Goal: Complete application form: Complete application form

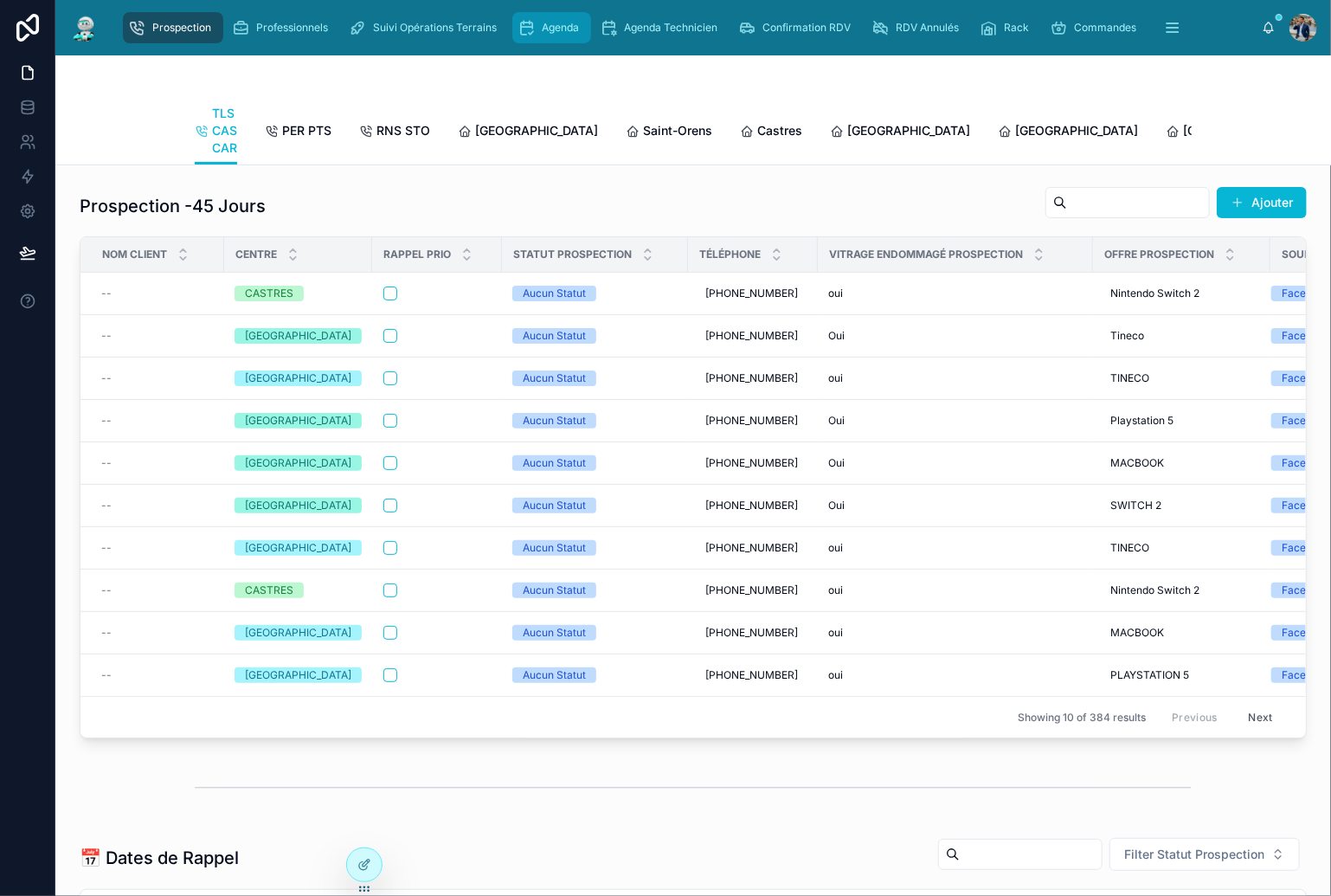
click at [545, 22] on span "Agenda" at bounding box center [560, 28] width 37 height 14
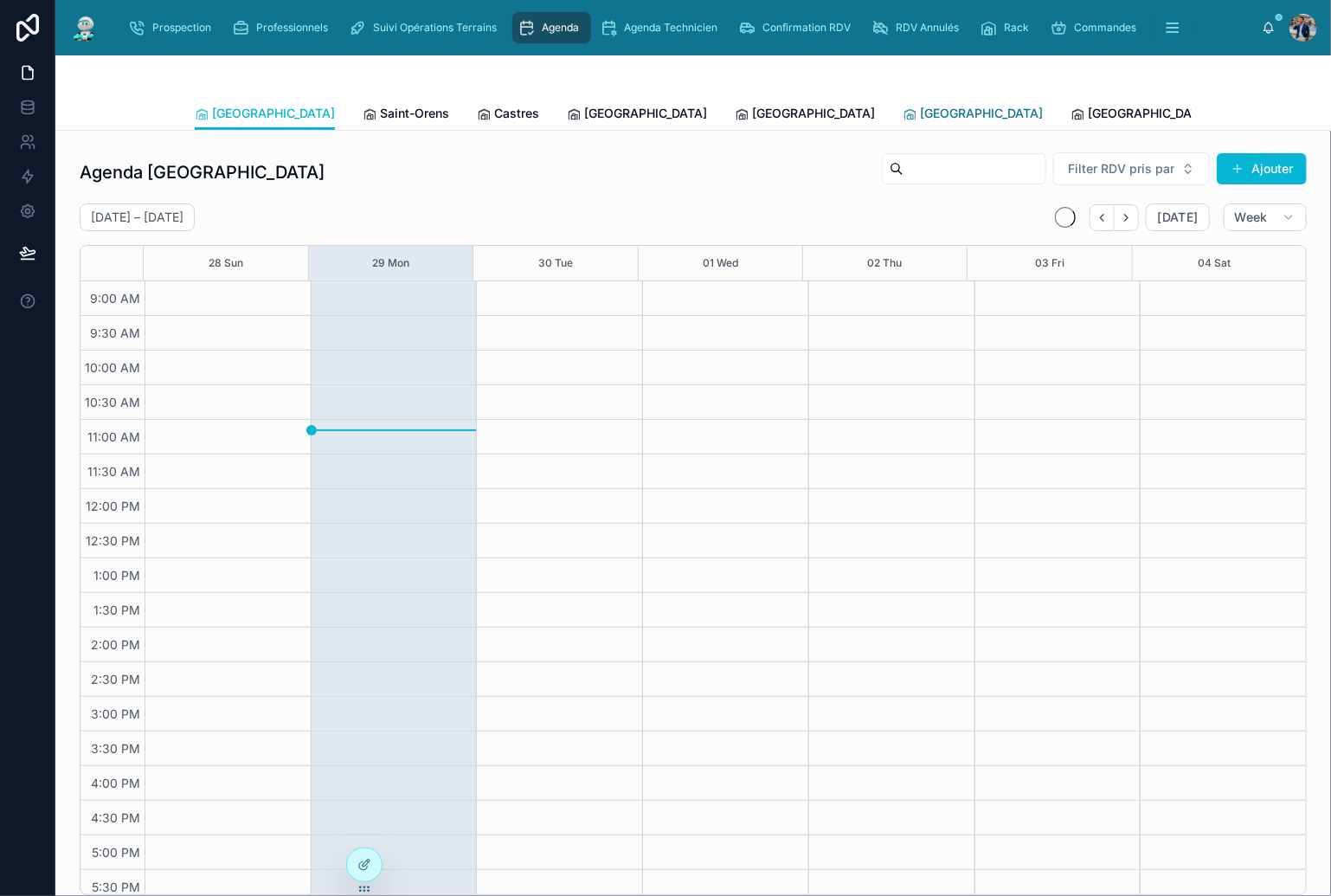
scroll to position [9, 0]
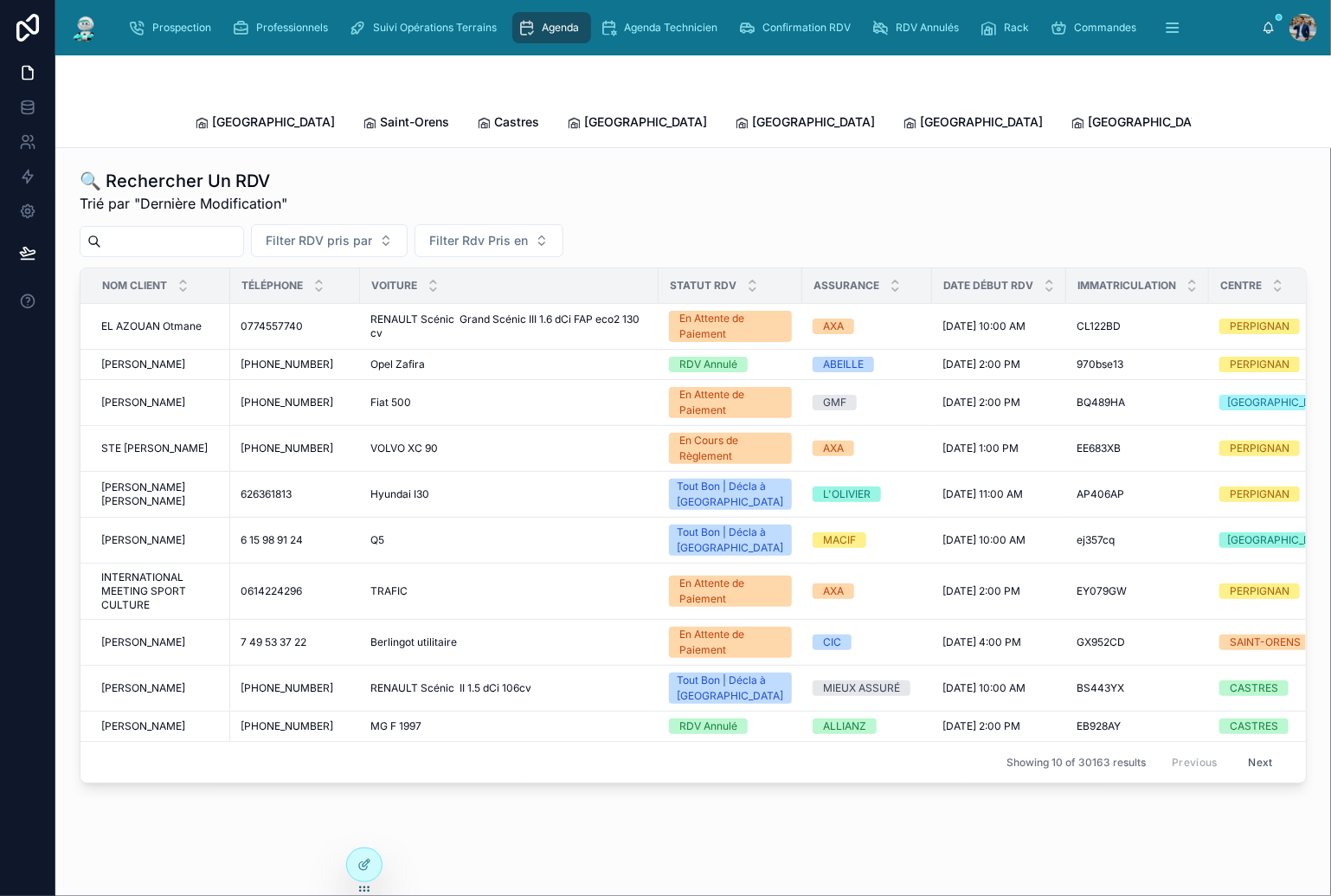
click at [194, 229] on input "text" at bounding box center [172, 241] width 142 height 24
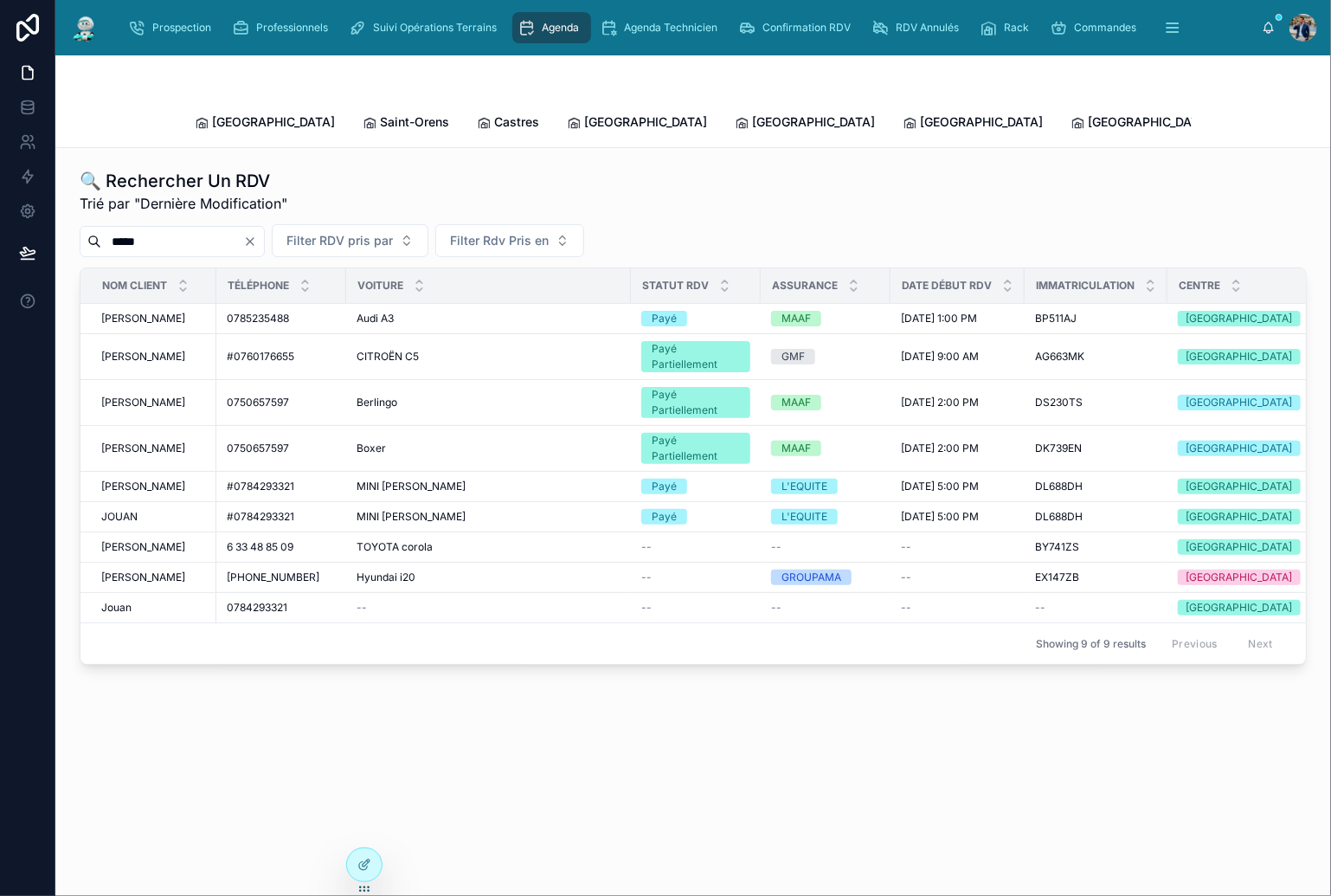
click at [132, 229] on input "*****" at bounding box center [172, 241] width 142 height 24
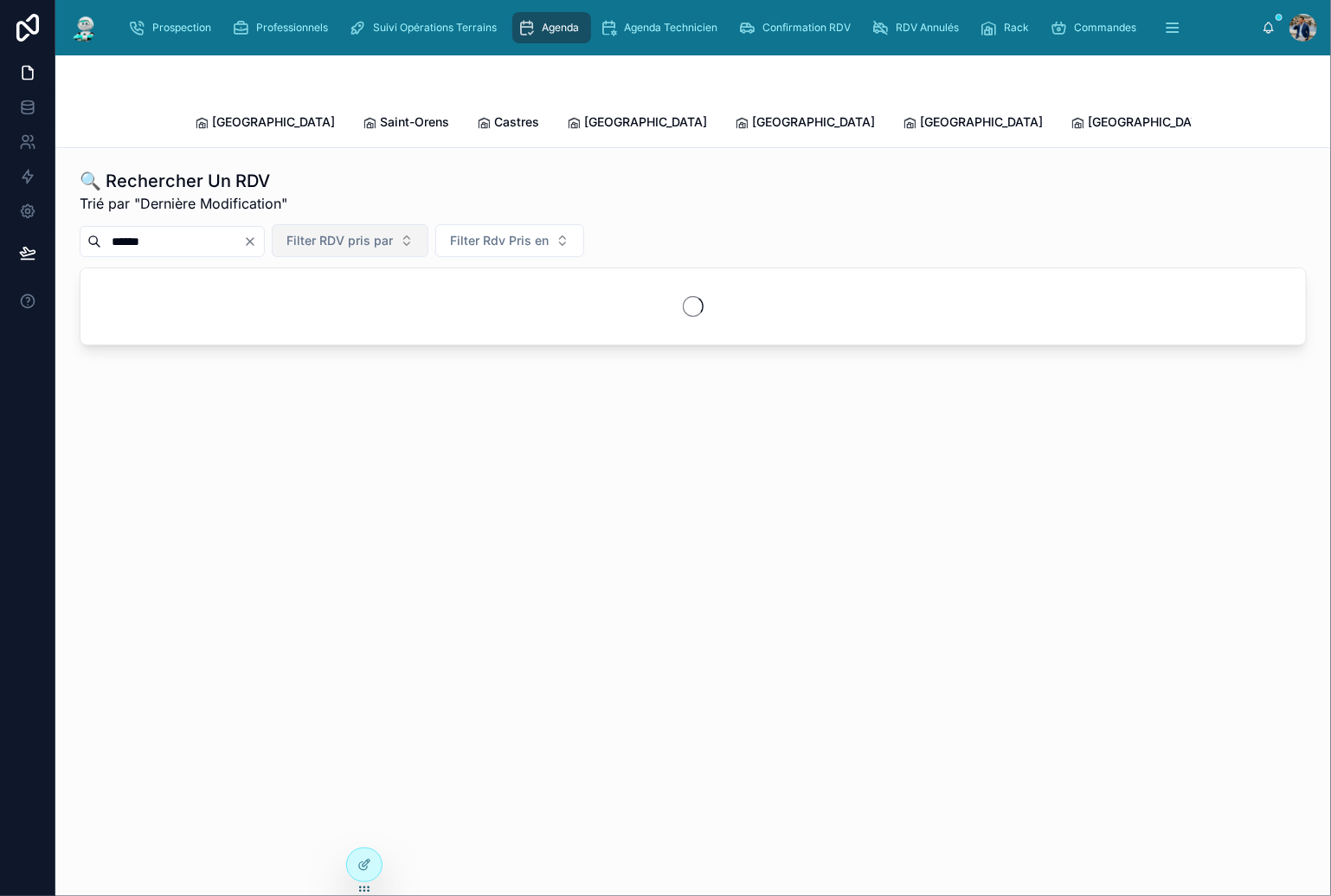
type input "*******"
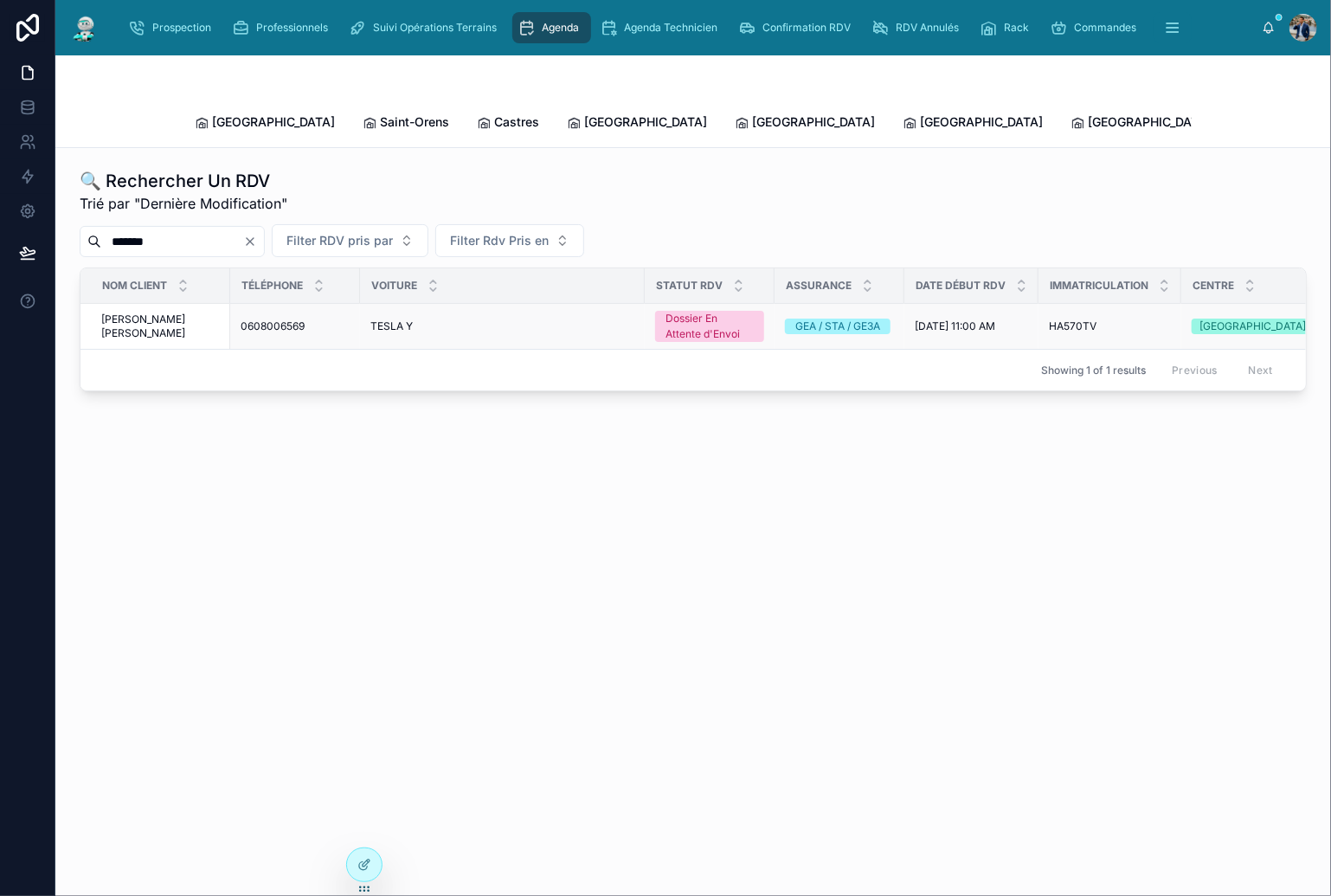
type input "*******"
click at [127, 312] on span "[PERSON_NAME] [PERSON_NAME]" at bounding box center [160, 325] width 118 height 28
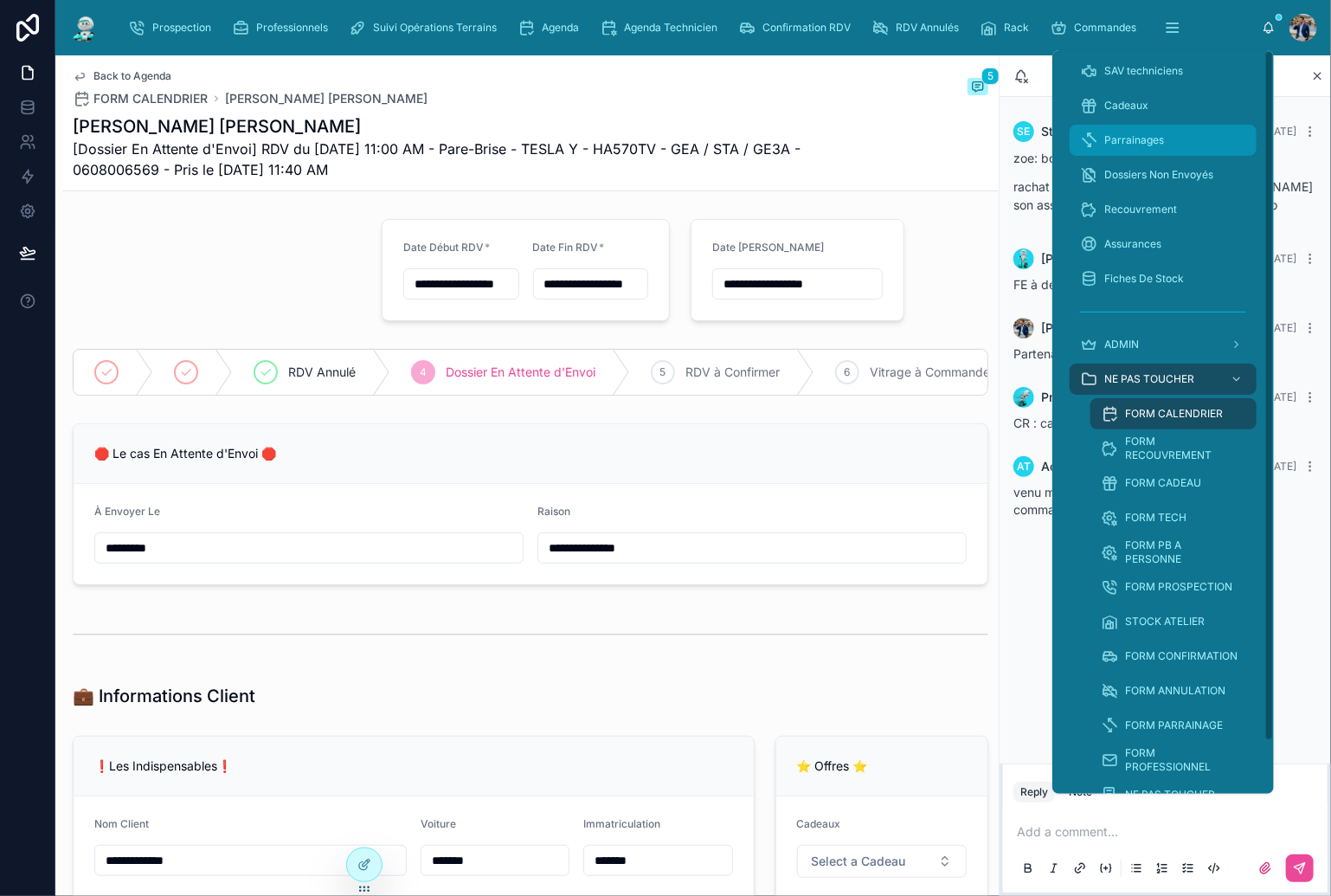
click at [1156, 137] on span "Parrainages" at bounding box center [1134, 140] width 60 height 14
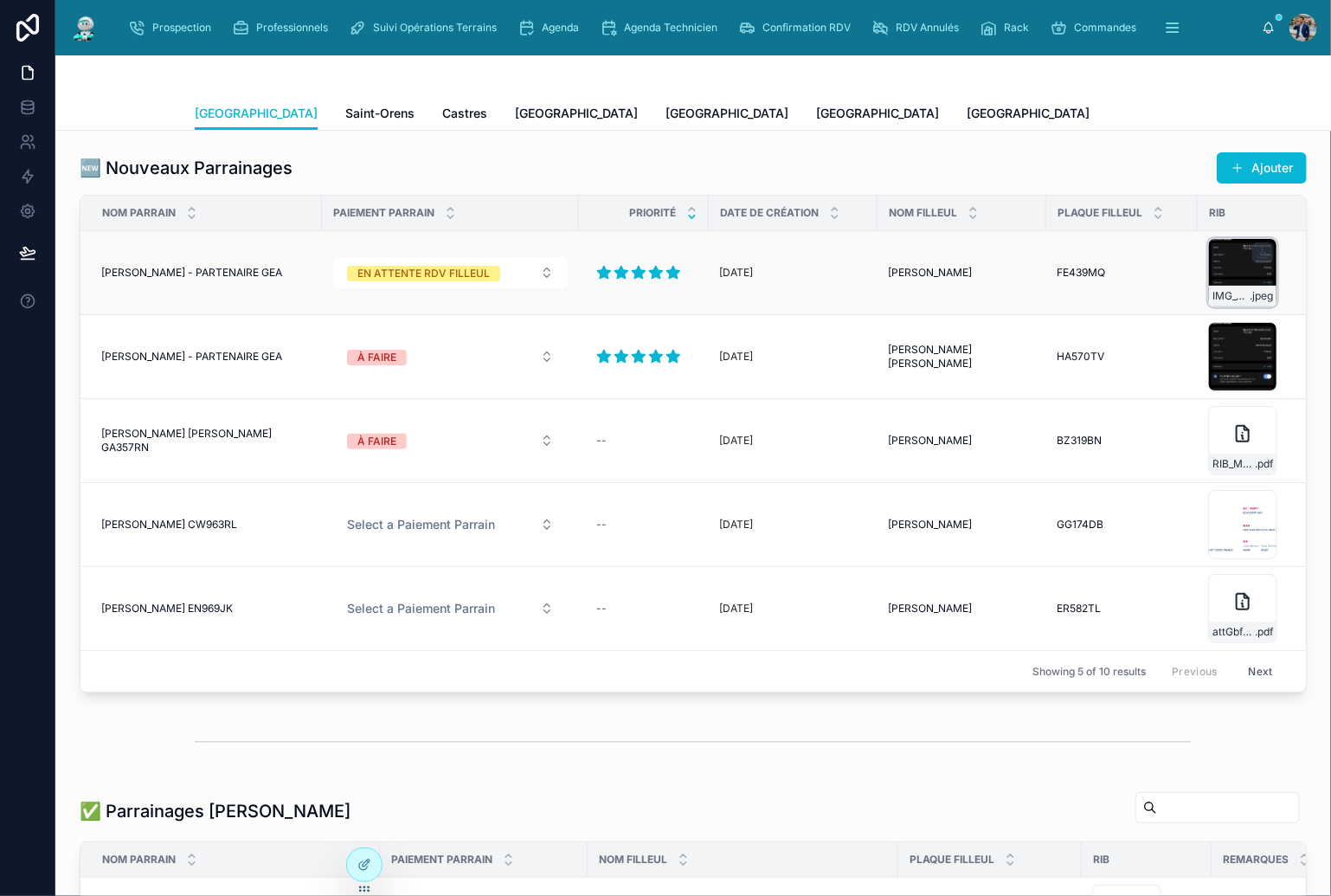
click at [1263, 253] on icon at bounding box center [1263, 252] width 0 height 7
click at [1260, 151] on div "Ajouter" at bounding box center [1242, 167] width 130 height 33
click at [1259, 160] on button "Ajouter" at bounding box center [1262, 167] width 90 height 31
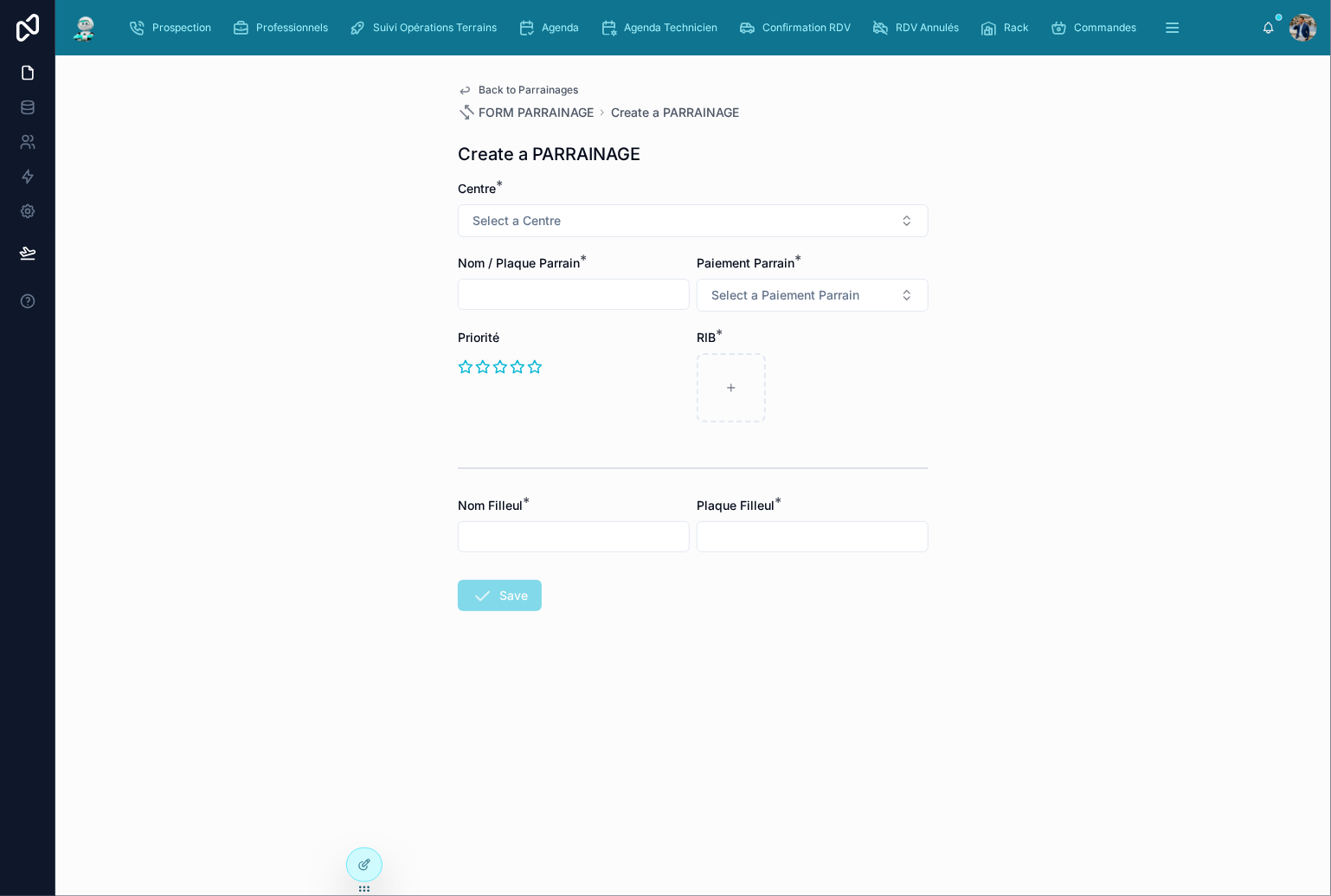
click at [599, 237] on form "Centre * Select a Centre Nom / Plaque Parrain * Paiement Parrain * Select a Pai…" at bounding box center [694, 451] width 471 height 541
click at [600, 227] on button "Select a Centre" at bounding box center [694, 220] width 471 height 33
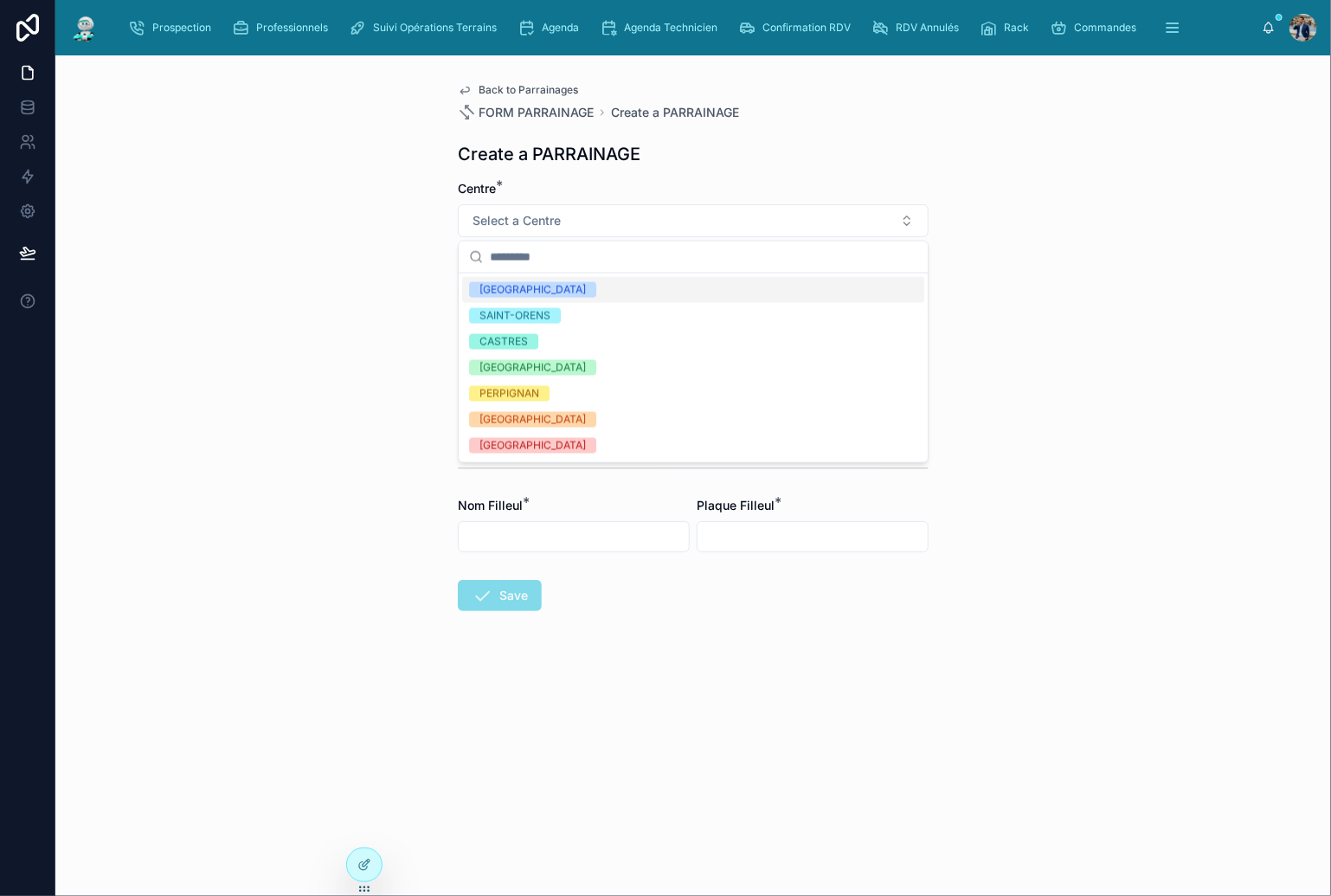
click at [533, 292] on div "[GEOGRAPHIC_DATA]" at bounding box center [533, 290] width 107 height 16
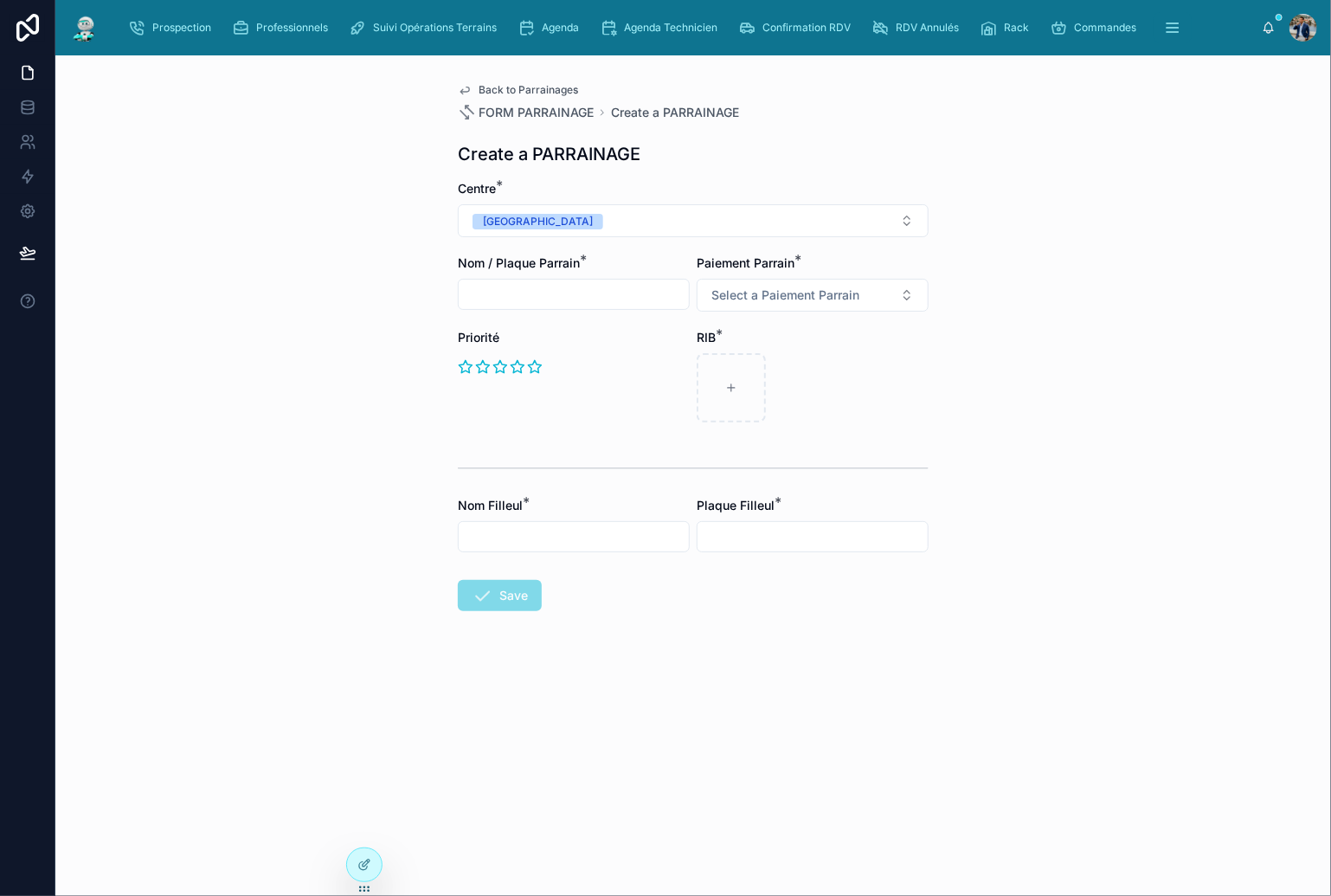
click at [525, 300] on input "text" at bounding box center [573, 293] width 230 height 24
type input "**********"
click at [747, 304] on button "Select a Paiement Parrain" at bounding box center [813, 294] width 232 height 33
click at [758, 358] on div "EN ATTENTE RDV FILLEUL" at bounding box center [783, 364] width 131 height 16
click at [536, 364] on icon at bounding box center [535, 367] width 13 height 12
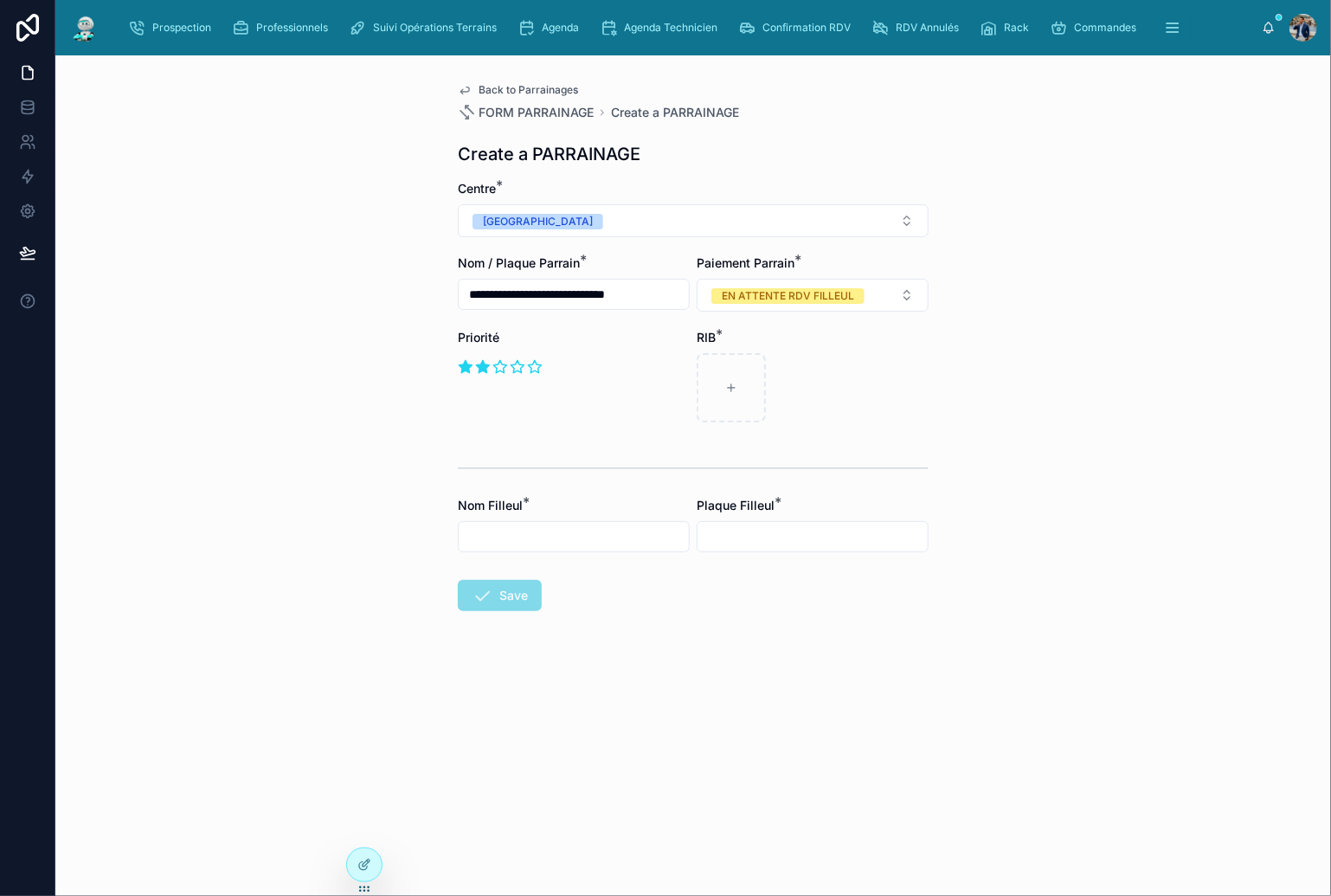
click at [485, 367] on icon at bounding box center [483, 367] width 13 height 12
click at [464, 365] on icon at bounding box center [466, 367] width 13 height 12
click at [639, 407] on div "Priorité" at bounding box center [573, 375] width 232 height 93
click at [733, 400] on div at bounding box center [732, 388] width 69 height 69
type input "**********"
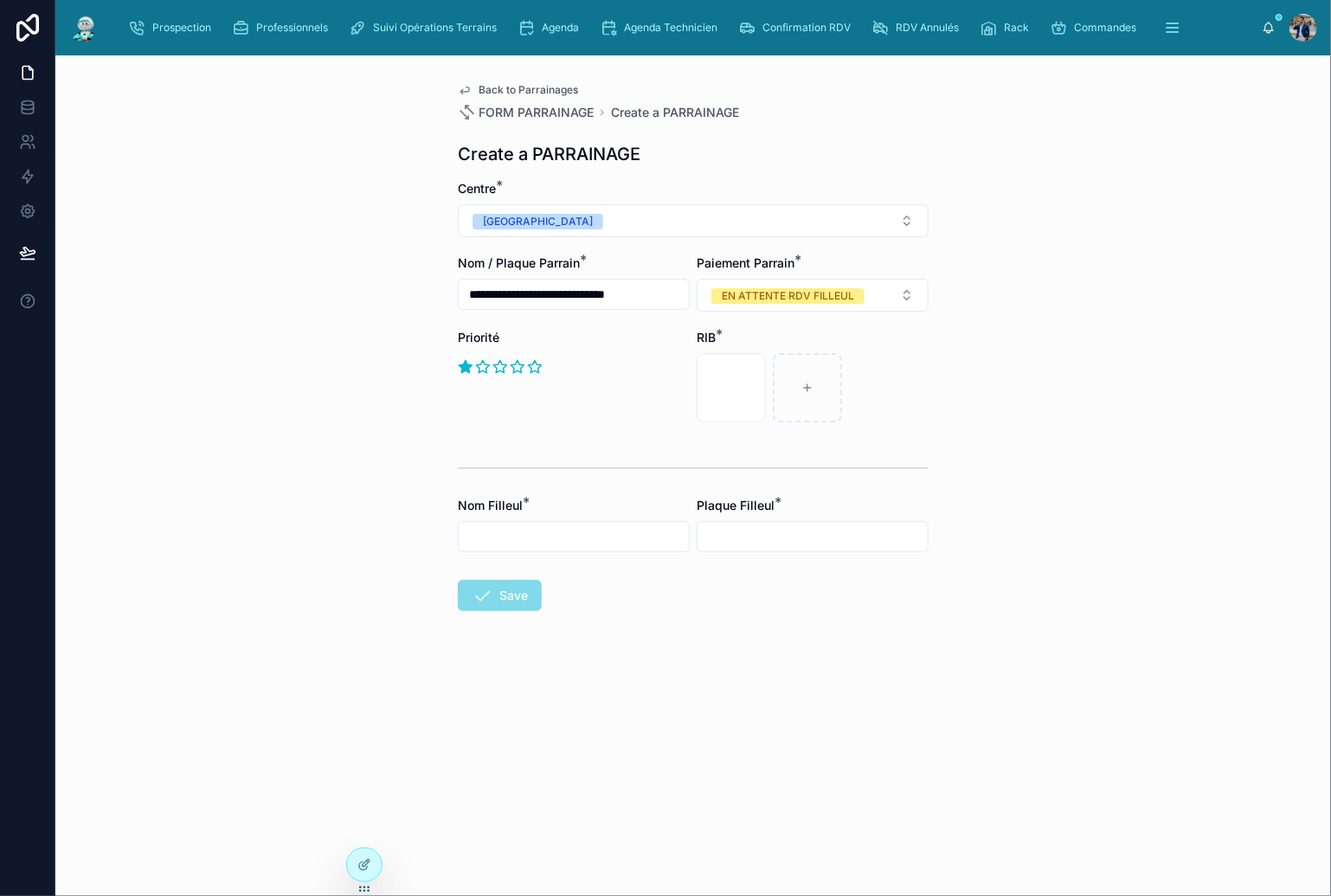
click at [526, 549] on div at bounding box center [573, 536] width 232 height 31
click at [537, 540] on input "text" at bounding box center [573, 536] width 230 height 24
type input "**********"
click at [750, 540] on input "text" at bounding box center [813, 536] width 230 height 24
type input "*******"
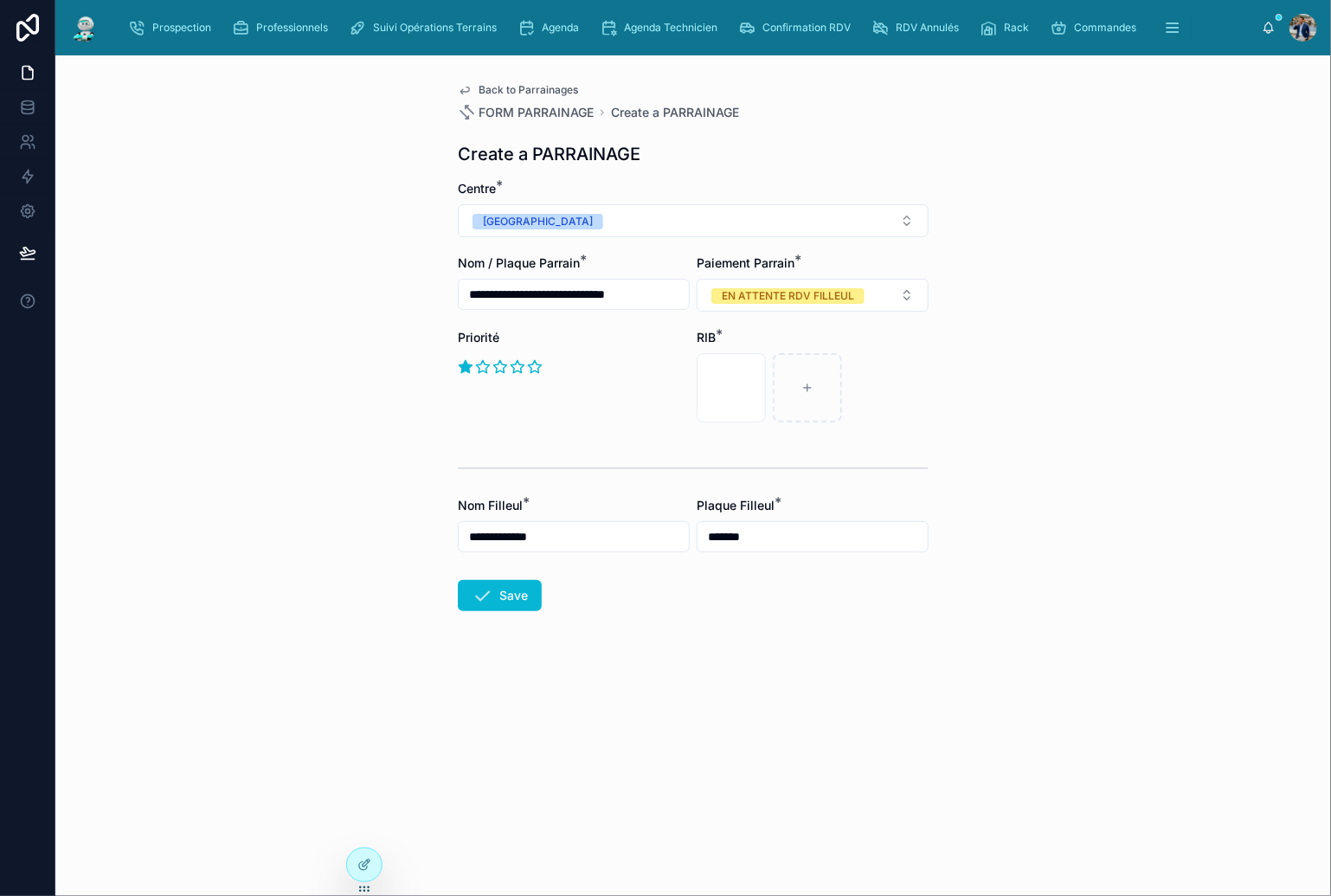
click at [493, 614] on form "**********" at bounding box center [694, 451] width 471 height 541
click at [499, 595] on button "Save" at bounding box center [500, 595] width 84 height 31
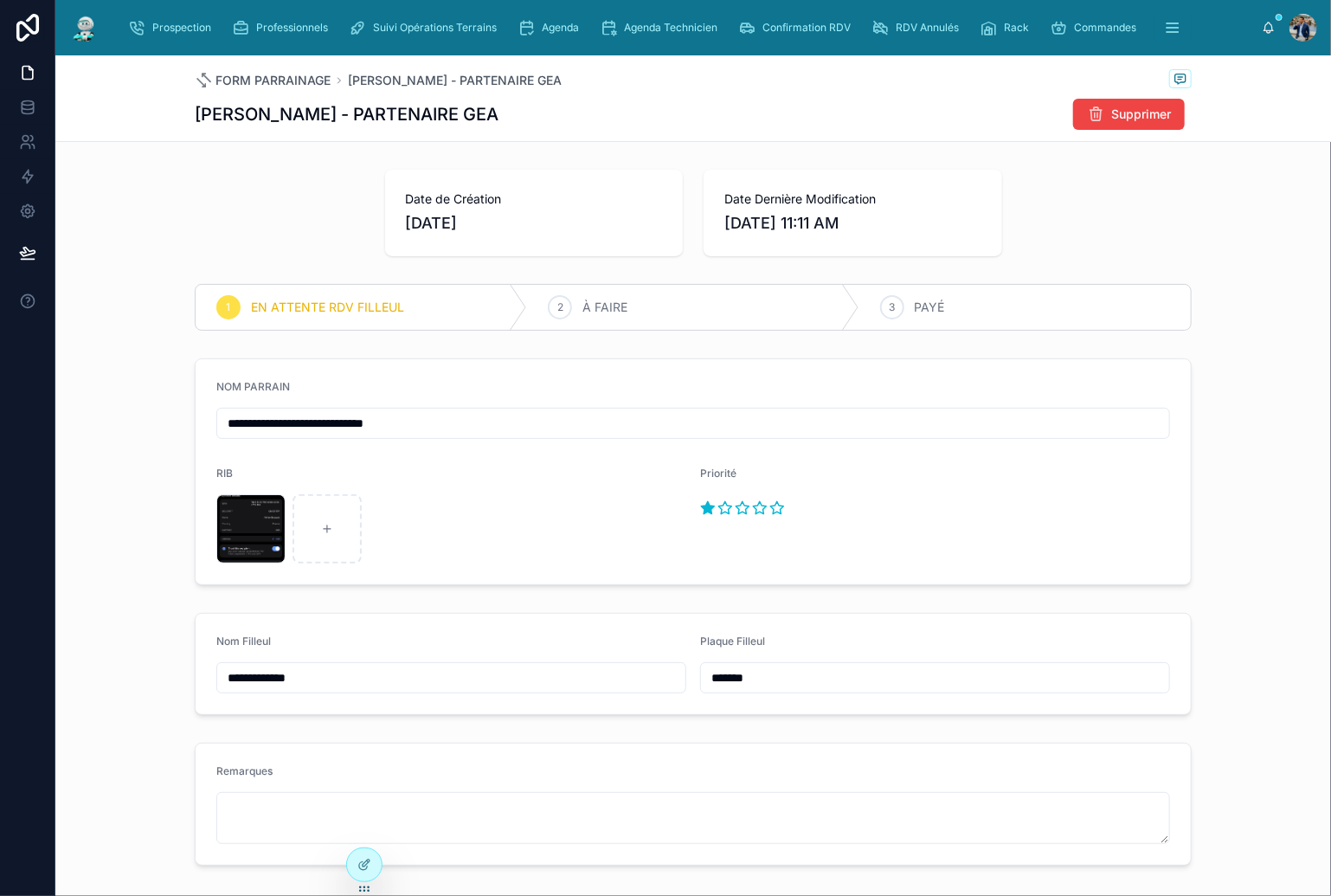
click at [251, 212] on div at bounding box center [214, 212] width 319 height 100
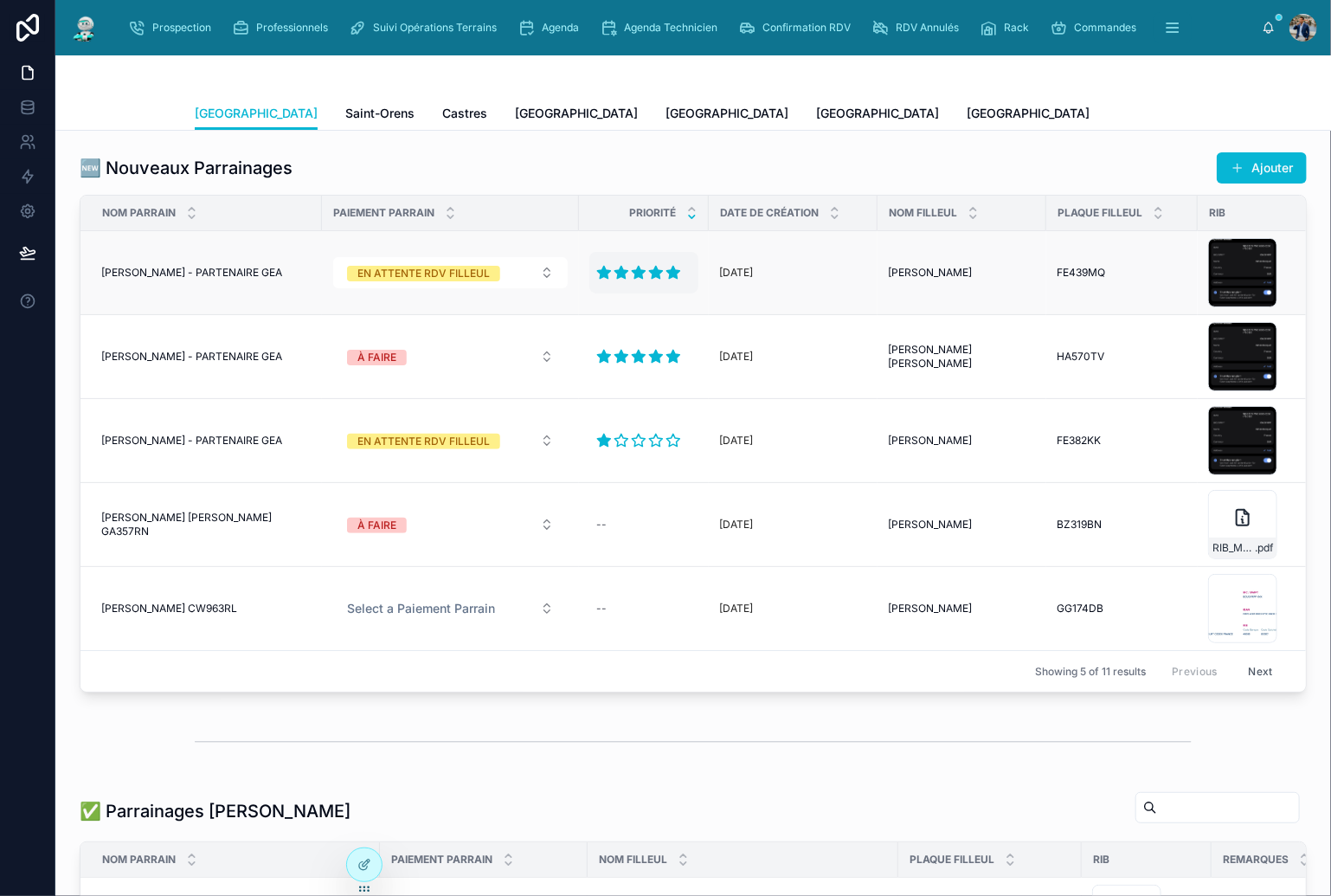
click at [598, 272] on icon at bounding box center [605, 273] width 13 height 12
click at [595, 287] on icon at bounding box center [596, 288] width 13 height 12
click at [791, 285] on icon "submit" at bounding box center [798, 288] width 14 height 14
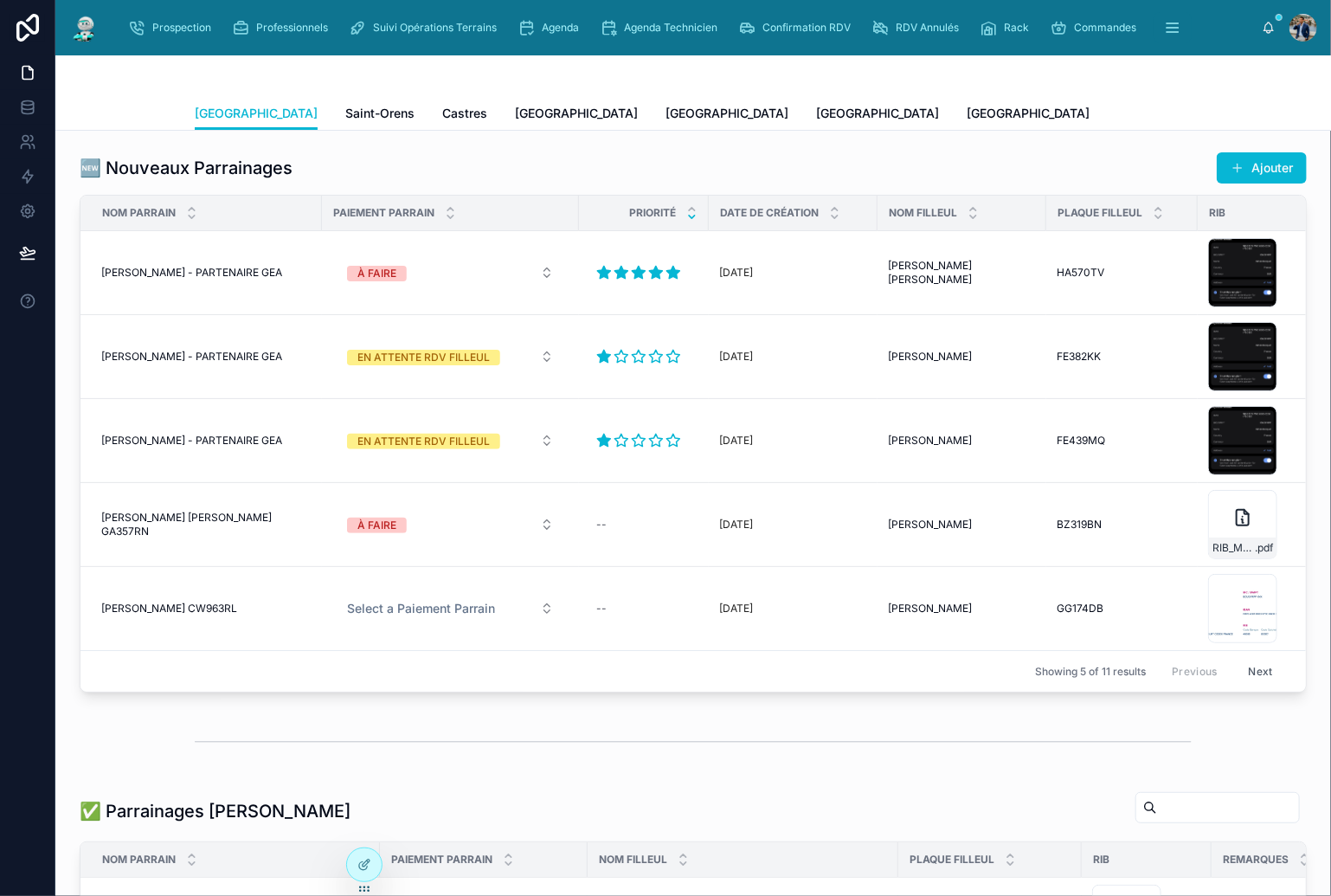
click at [345, 857] on div "Nom Parrain" at bounding box center [230, 859] width 298 height 33
click at [366, 858] on icon at bounding box center [365, 865] width 14 height 14
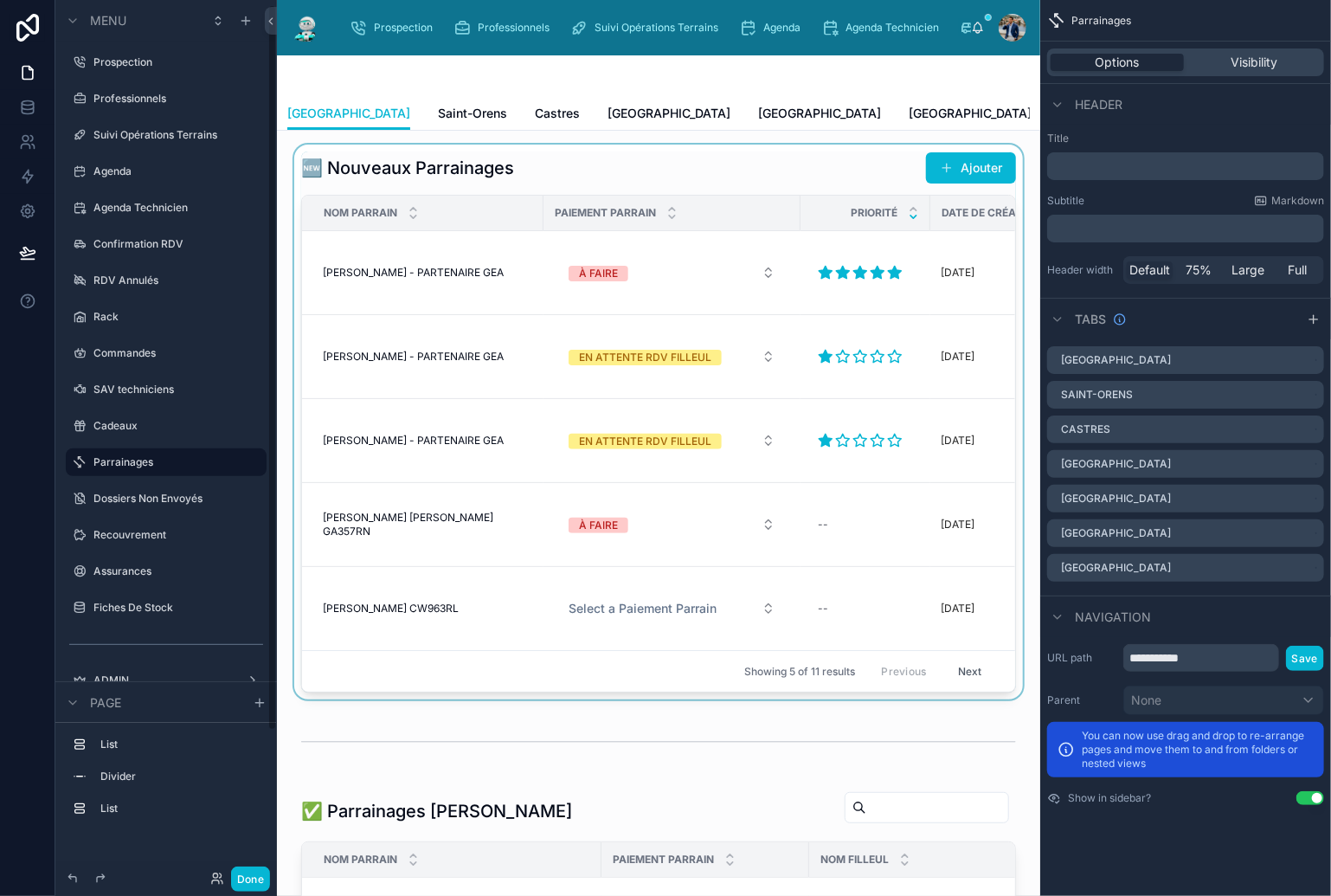
scroll to position [5, 0]
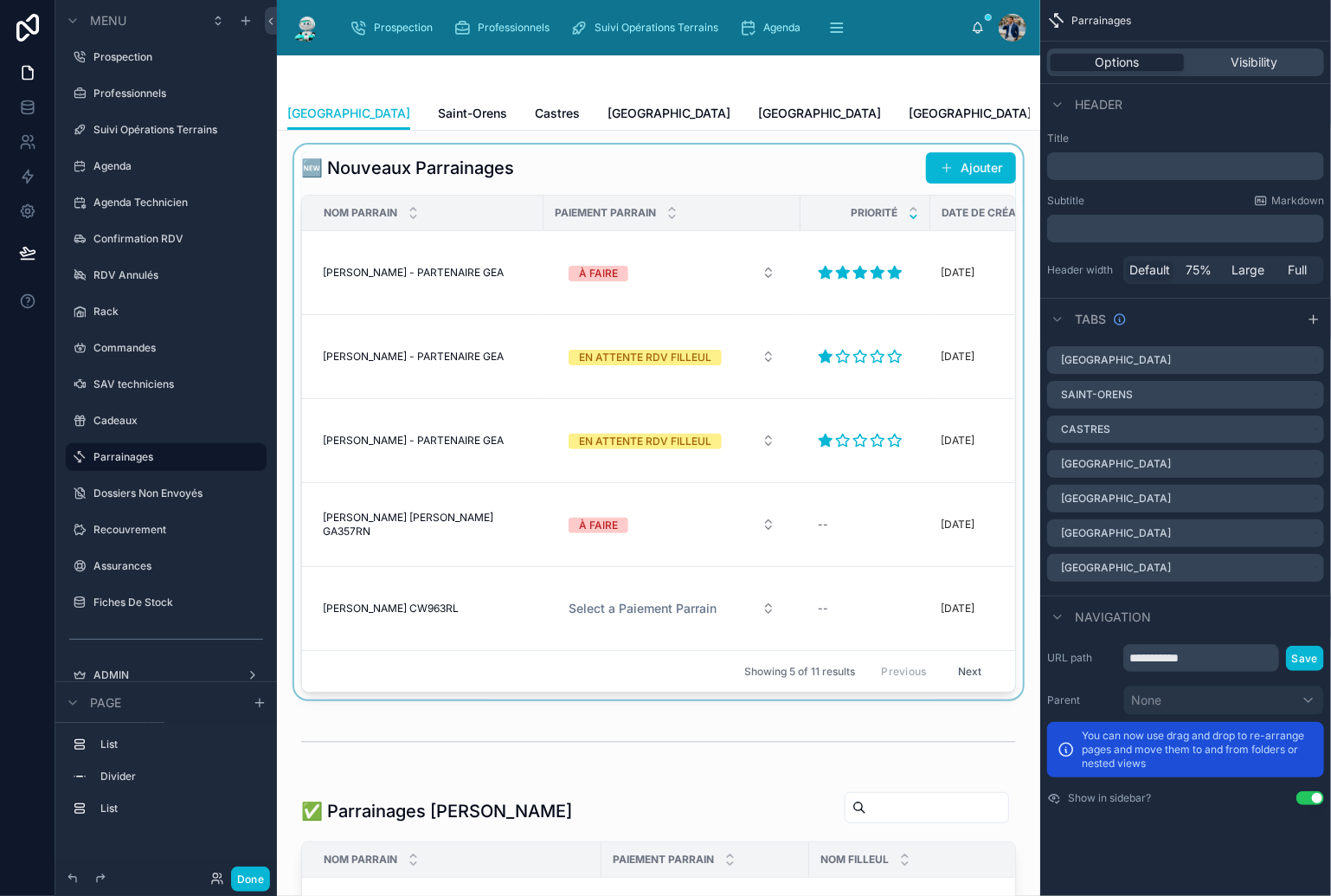
click at [761, 164] on div at bounding box center [659, 422] width 736 height 555
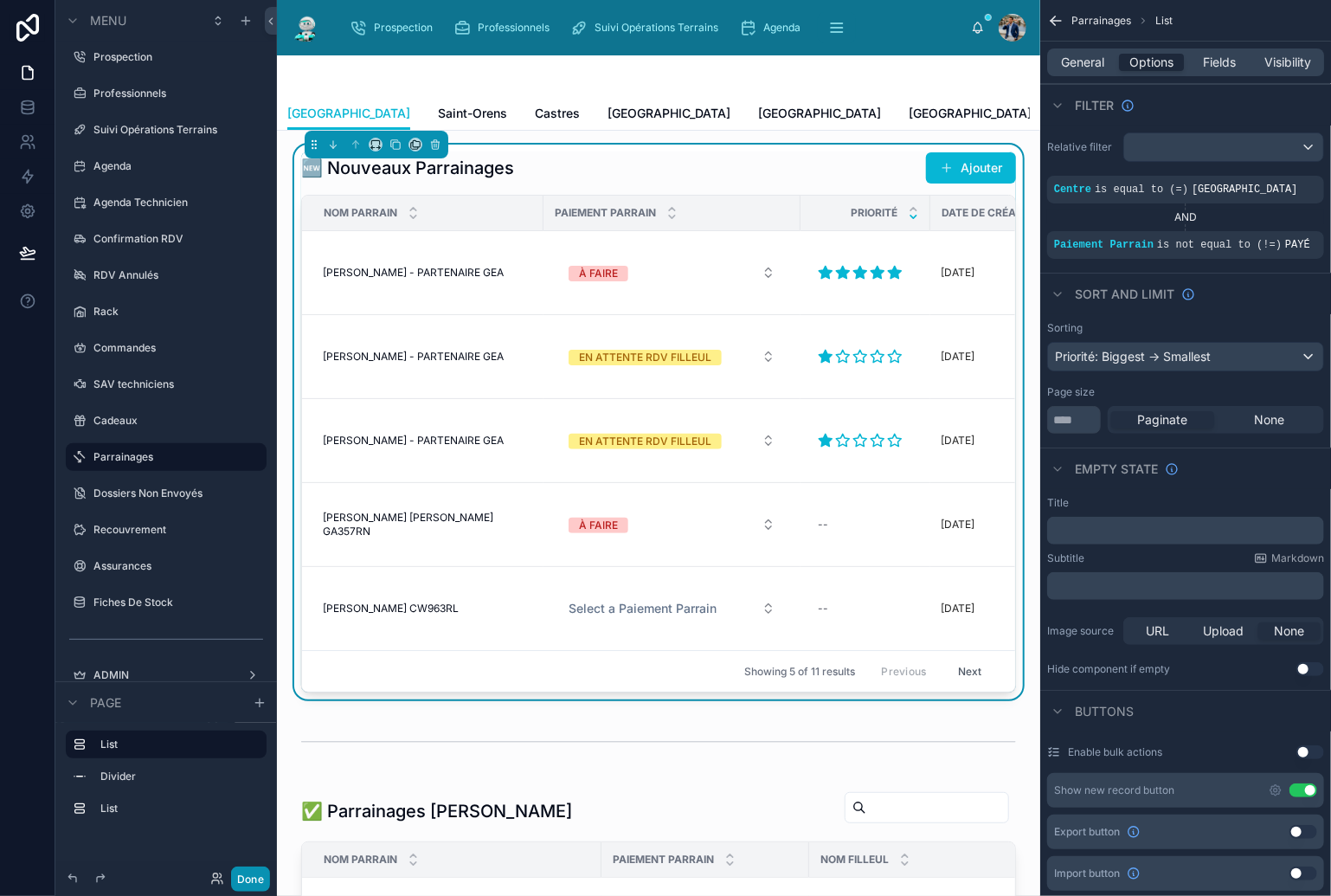
click at [243, 883] on button "Done" at bounding box center [251, 879] width 39 height 25
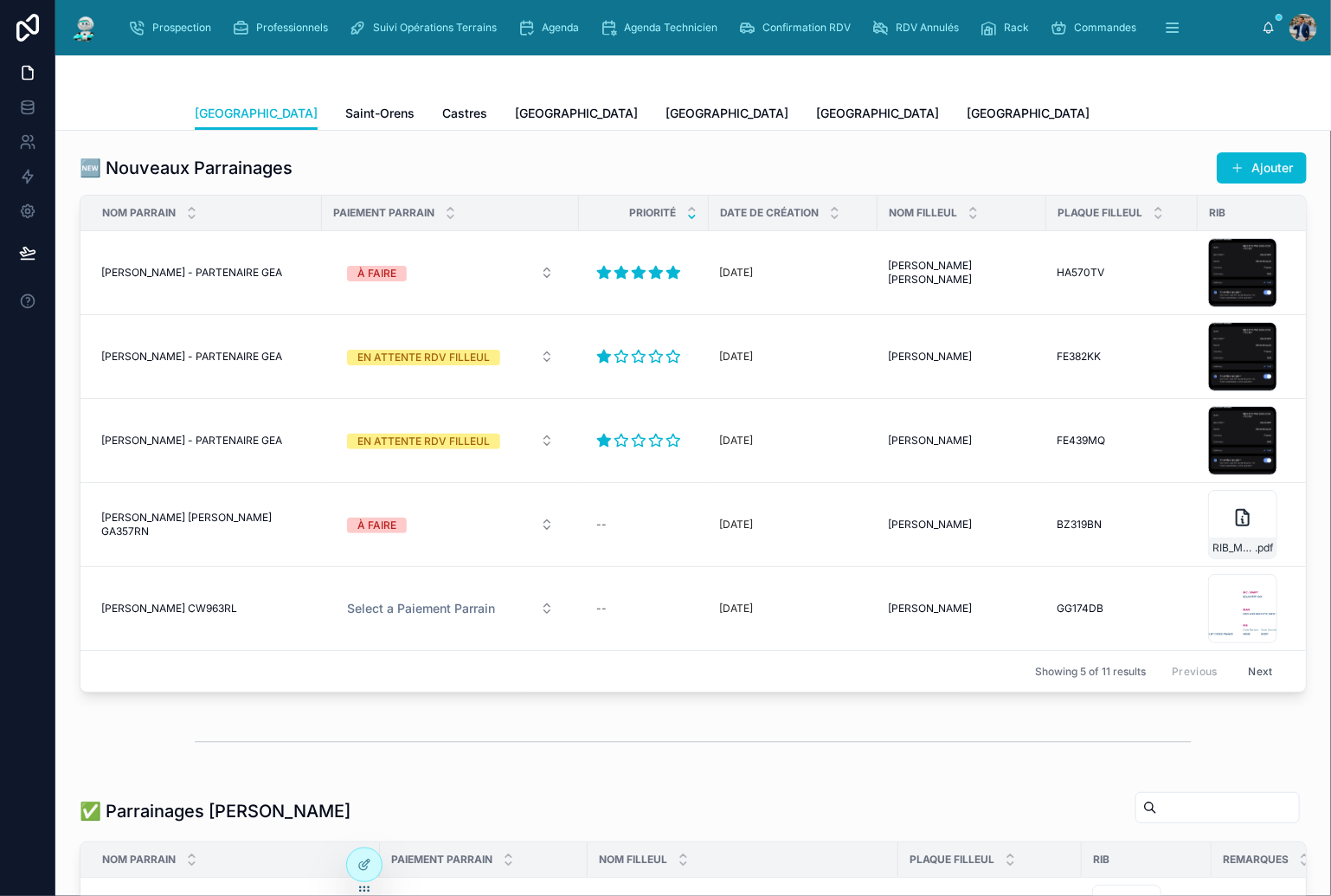
click at [925, 112] on div "[GEOGRAPHIC_DATA] Saint-[PERSON_NAME] Castres [GEOGRAPHIC_DATA] [GEOGRAPHIC_DAT…" at bounding box center [694, 113] width 998 height 33
